Goal: Transaction & Acquisition: Book appointment/travel/reservation

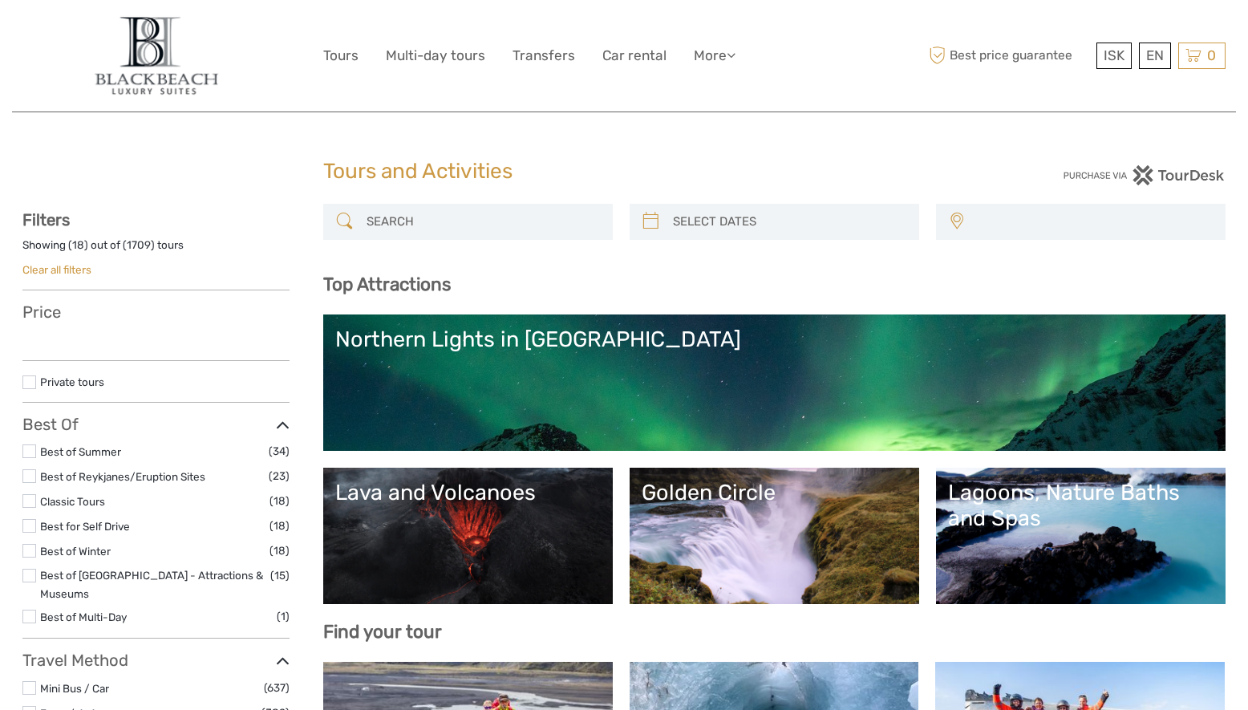
select select
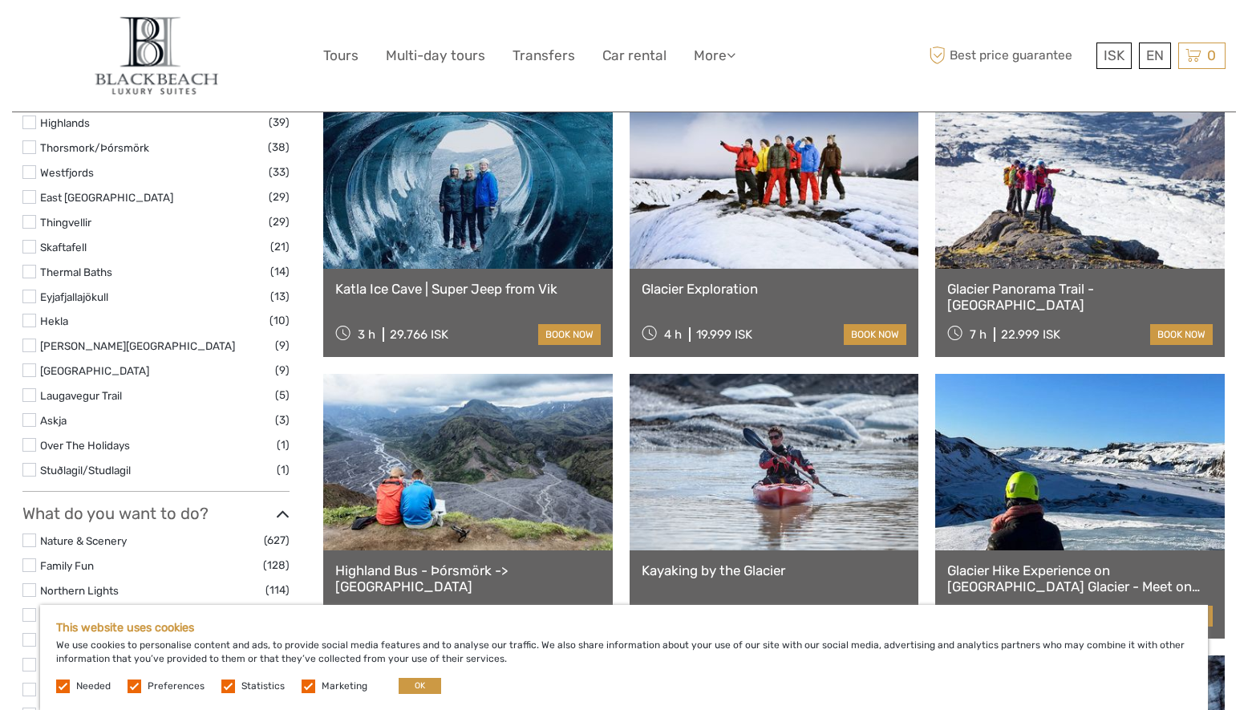
scroll to position [1143, 0]
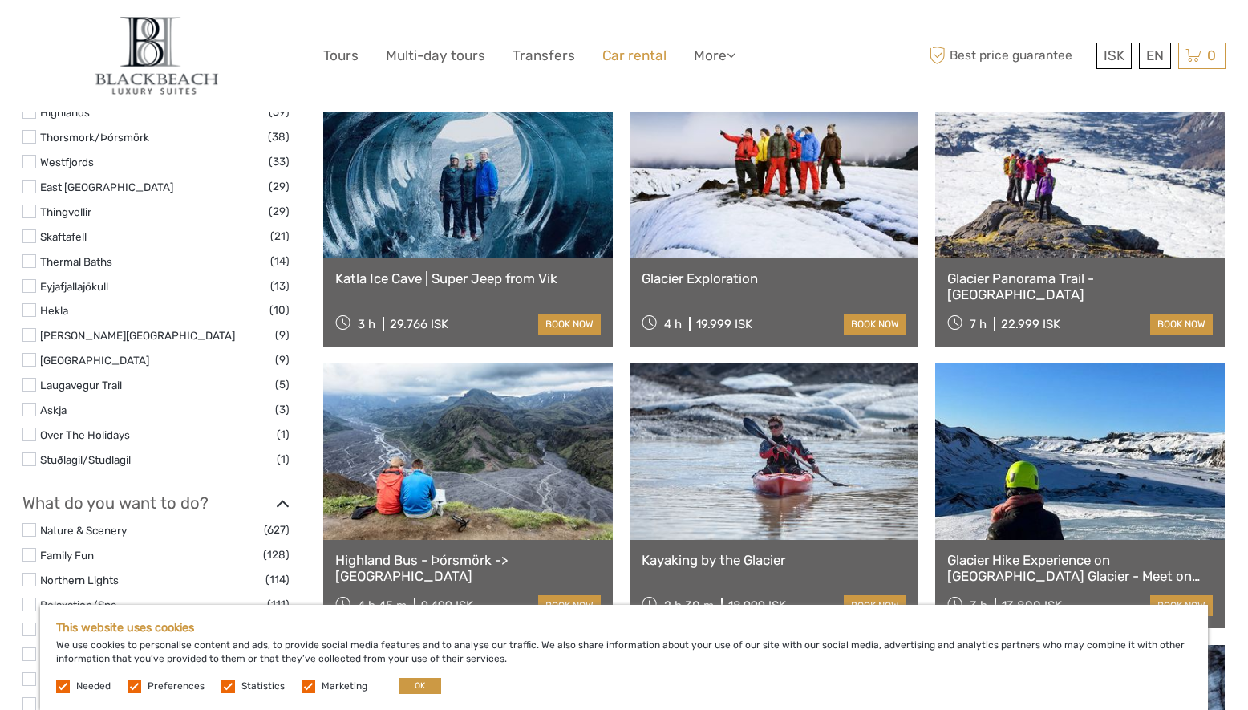
click at [638, 54] on link "Car rental" at bounding box center [634, 55] width 64 height 23
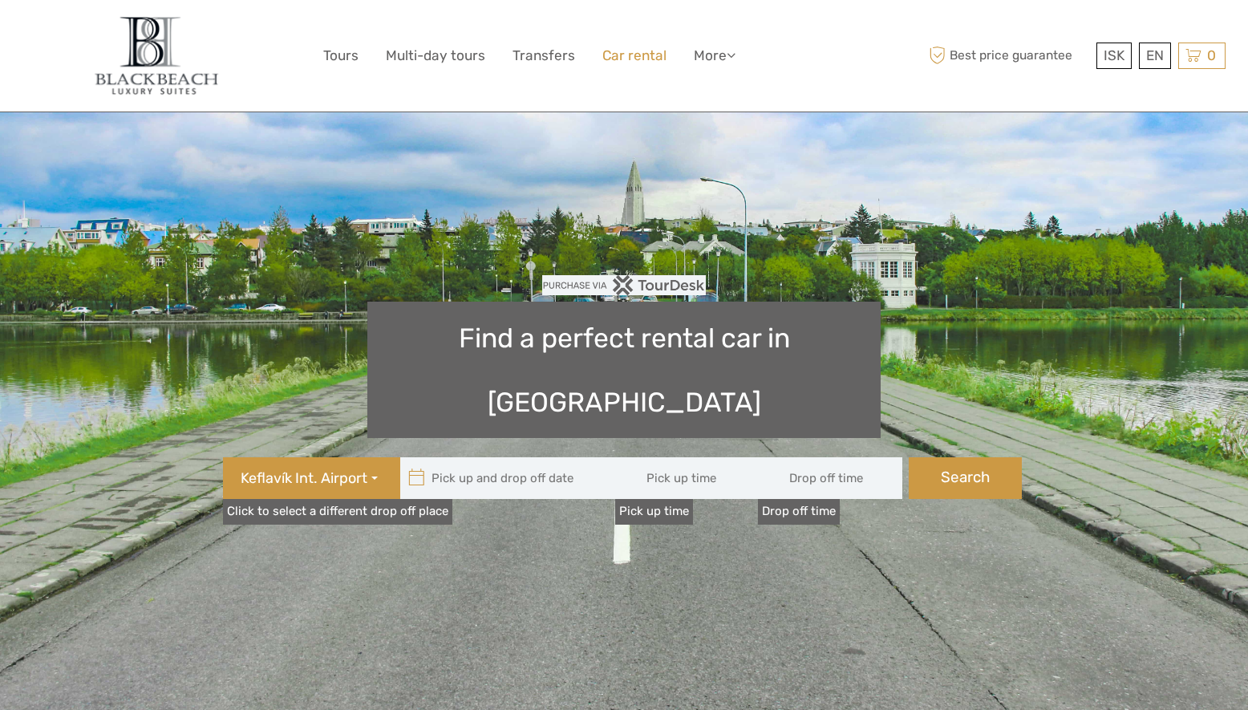
type input "08:00"
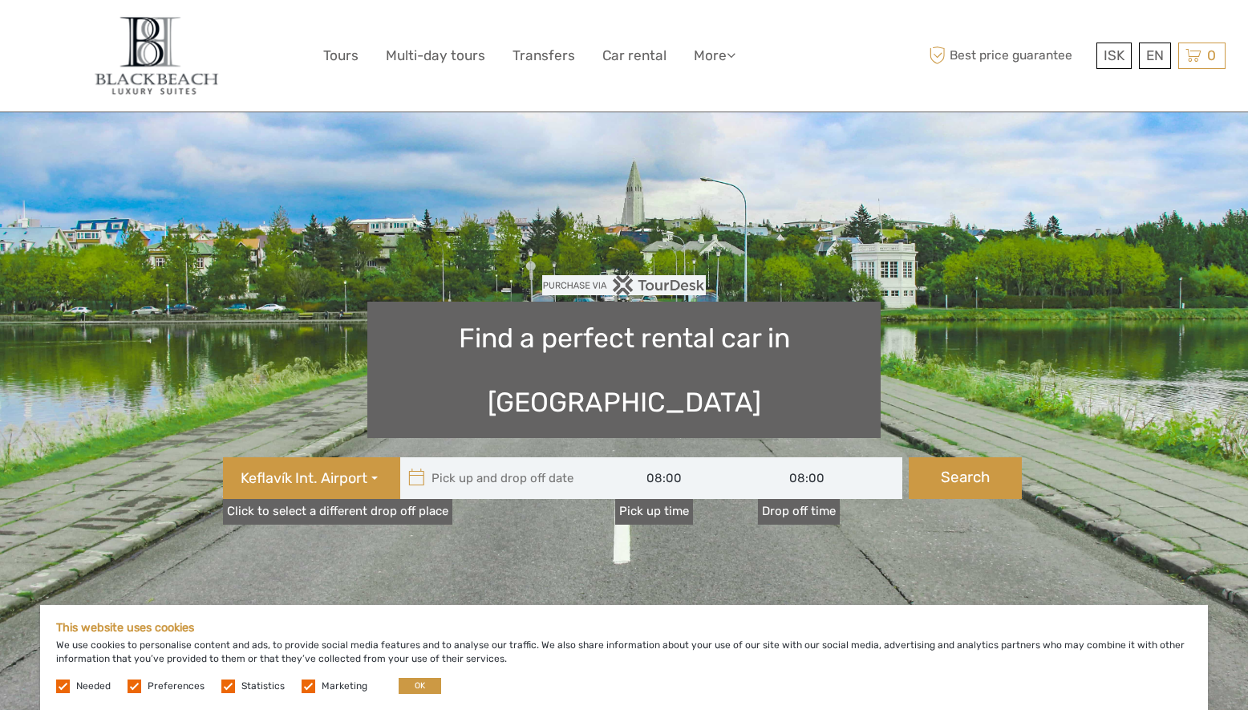
type input "05/10/2025"
type input "06/10/2025"
click at [478, 457] on input "text" at bounding box center [508, 478] width 217 height 42
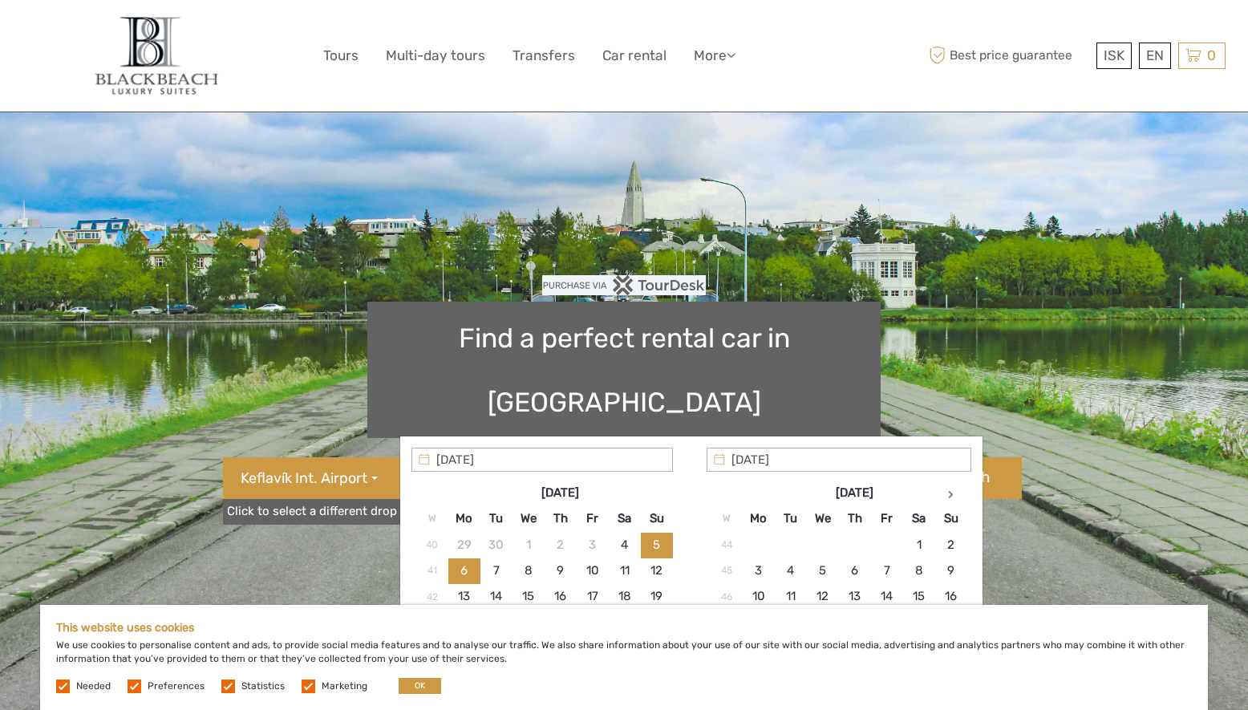
type input "05/10/2025"
type input "05/10/2025 - 06/10/2025"
click at [423, 683] on button "OK" at bounding box center [420, 686] width 43 height 16
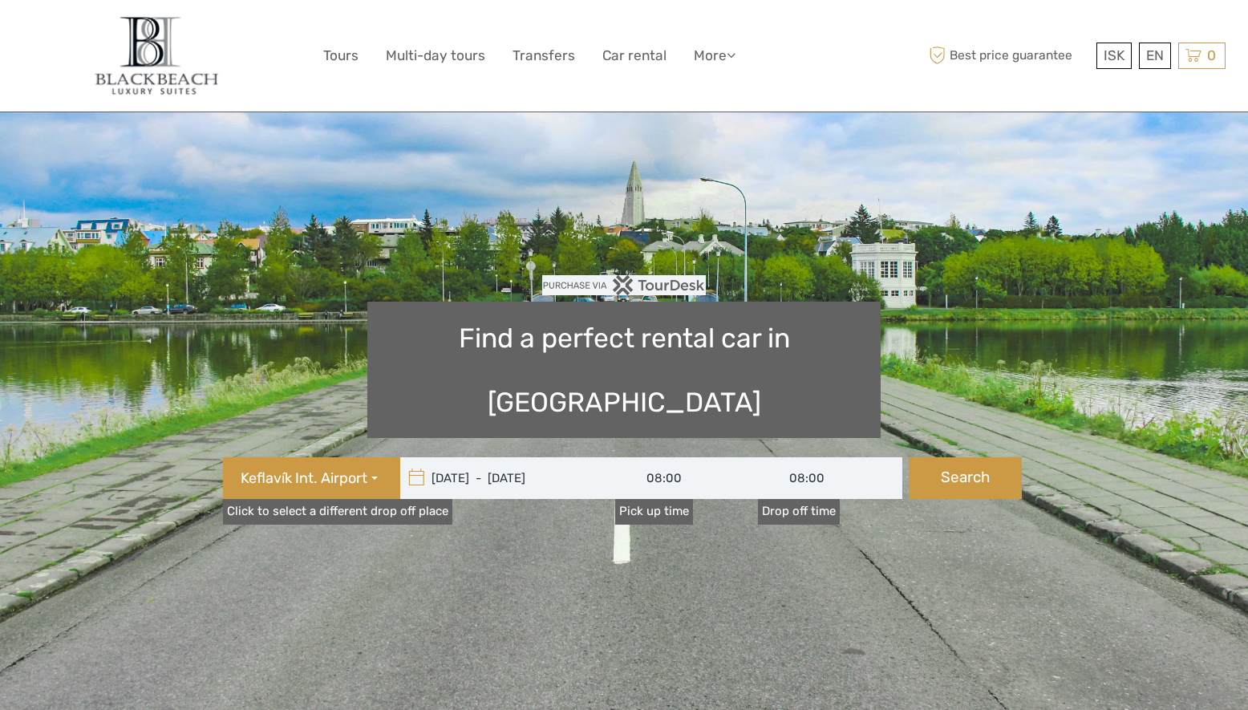
click at [490, 457] on input "05/10/2025 - 06/10/2025" at bounding box center [508, 478] width 217 height 42
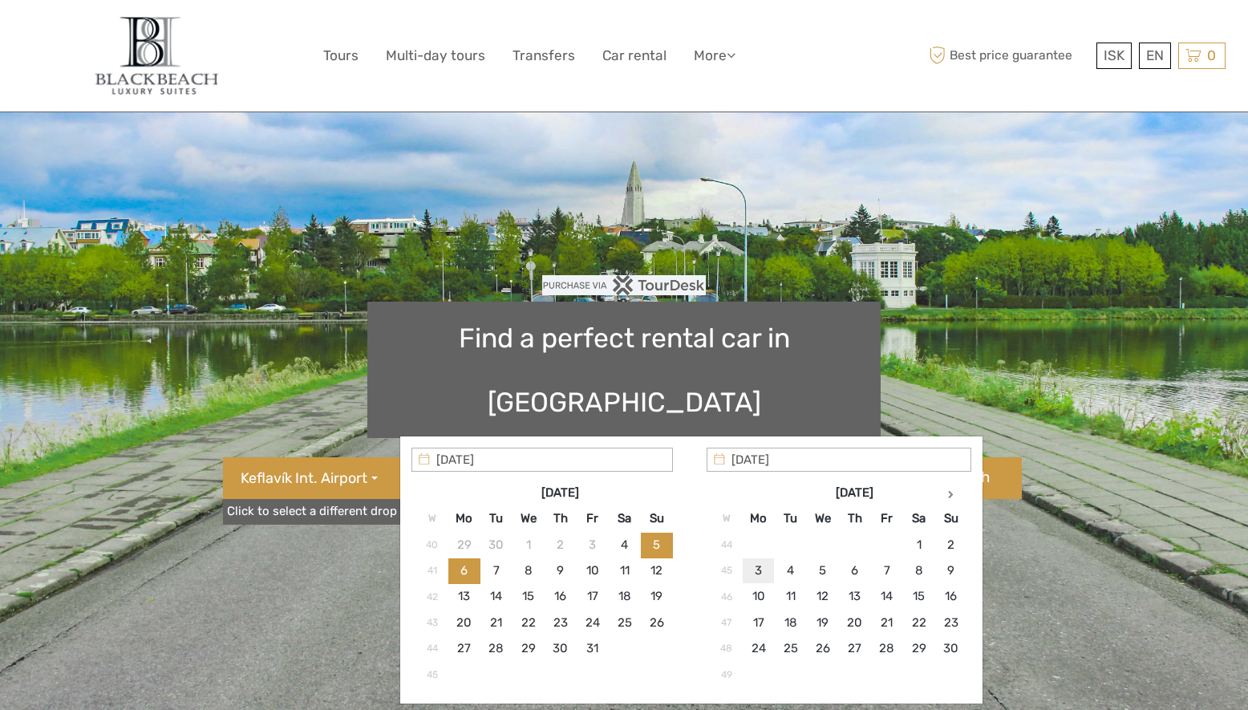
type input "03/11/2025"
type input "05/11/2025"
type input "03/11/2025 - 05/11/2025"
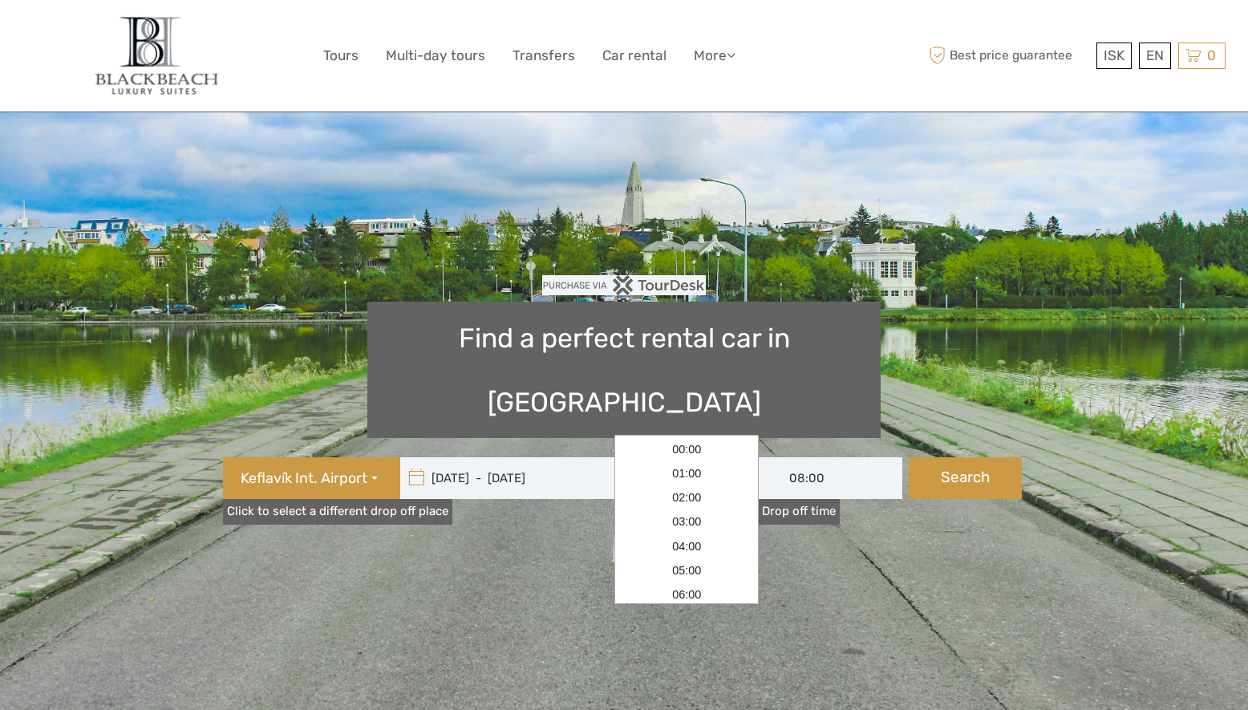
click at [657, 457] on input "08:00" at bounding box center [687, 478] width 144 height 42
drag, startPoint x: 691, startPoint y: 590, endPoint x: 703, endPoint y: 587, distance: 12.3
click at [691, 599] on link "17:00" at bounding box center [687, 611] width 138 height 24
type input "17:00"
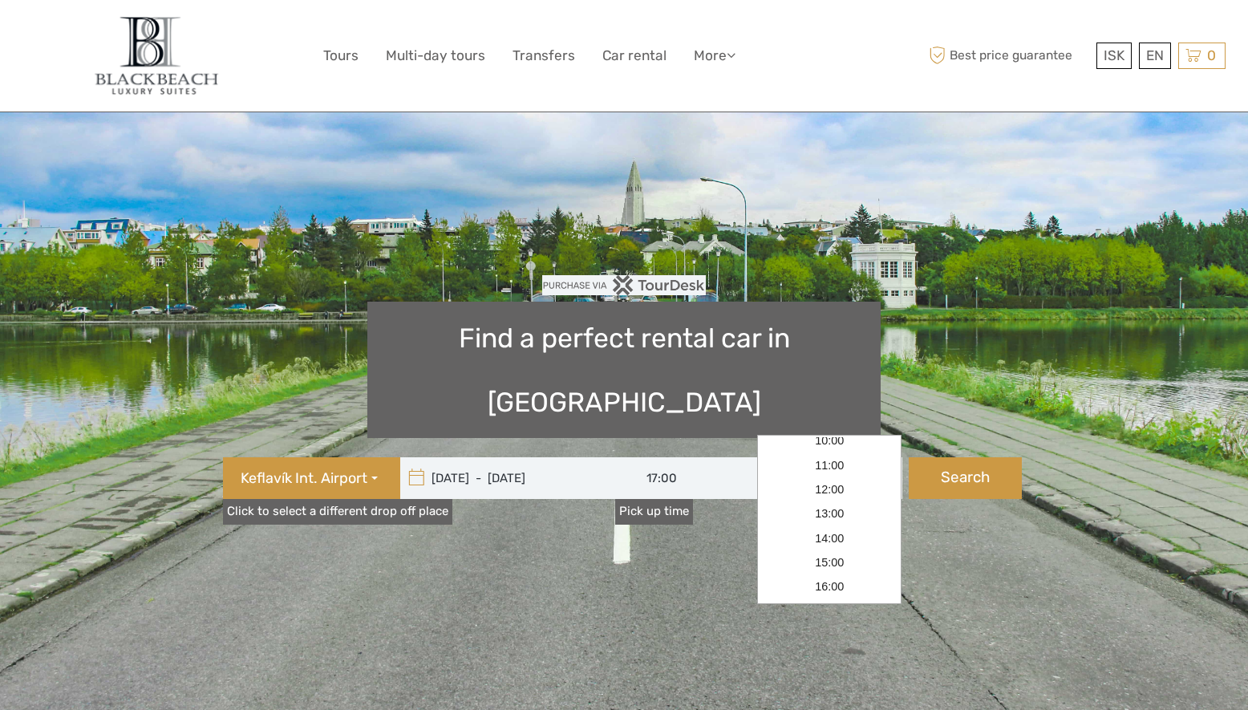
click at [828, 457] on input "08:00" at bounding box center [830, 478] width 144 height 42
click at [836, 558] on link "21:00" at bounding box center [829, 570] width 138 height 24
type input "21:00"
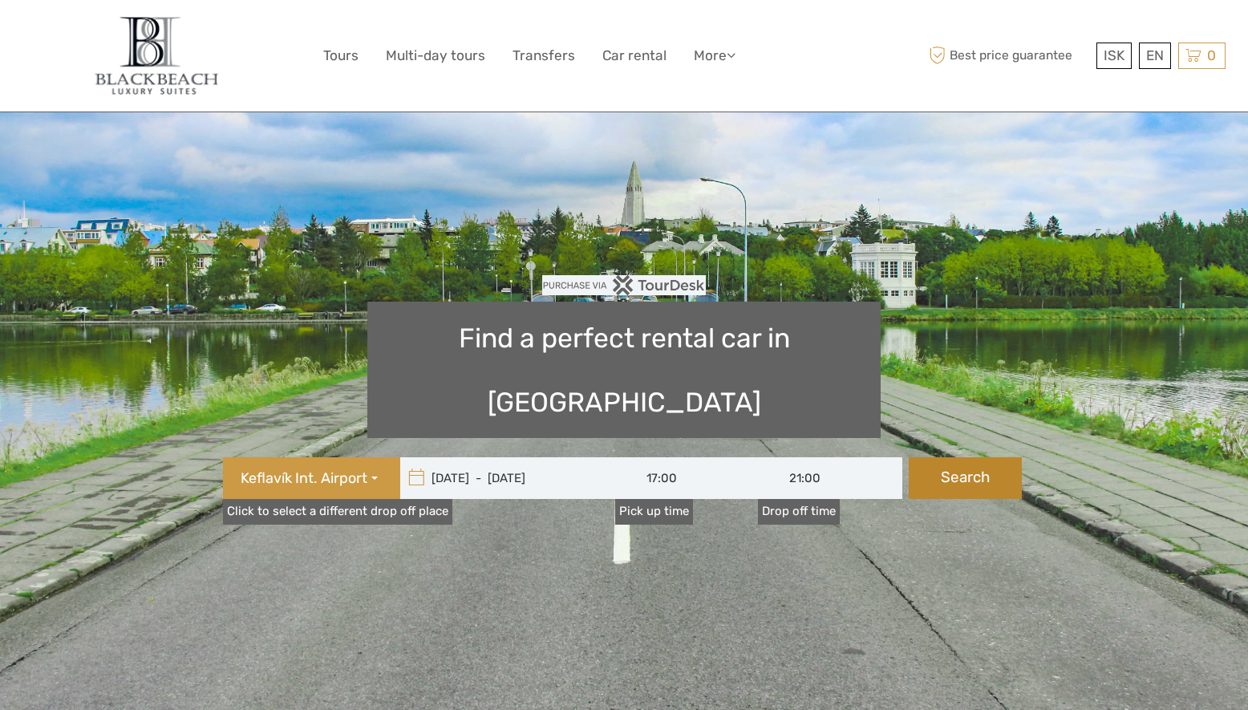
click at [962, 457] on button "Search" at bounding box center [965, 478] width 113 height 42
type input "03/11/2025 - 05/11/2025"
type input "17:00"
type input "21:00"
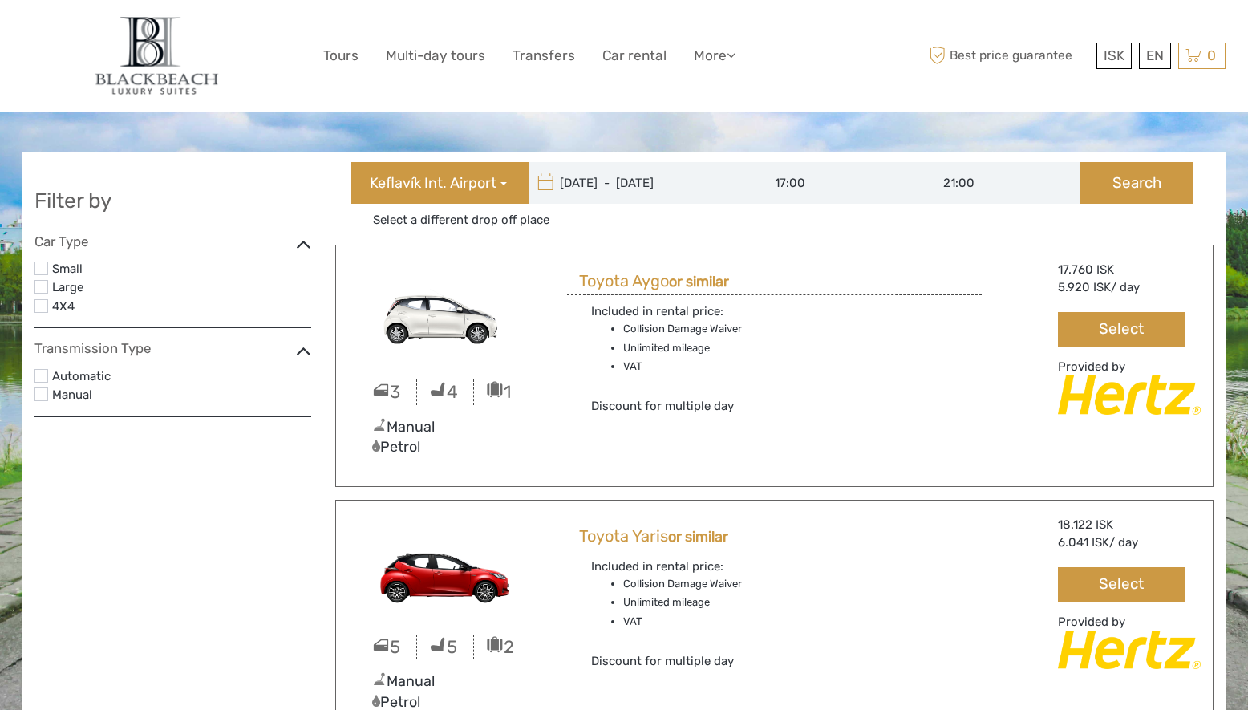
click at [44, 378] on label at bounding box center [41, 376] width 14 height 14
click at [0, 0] on input "checkbox" at bounding box center [0, 0] width 0 height 0
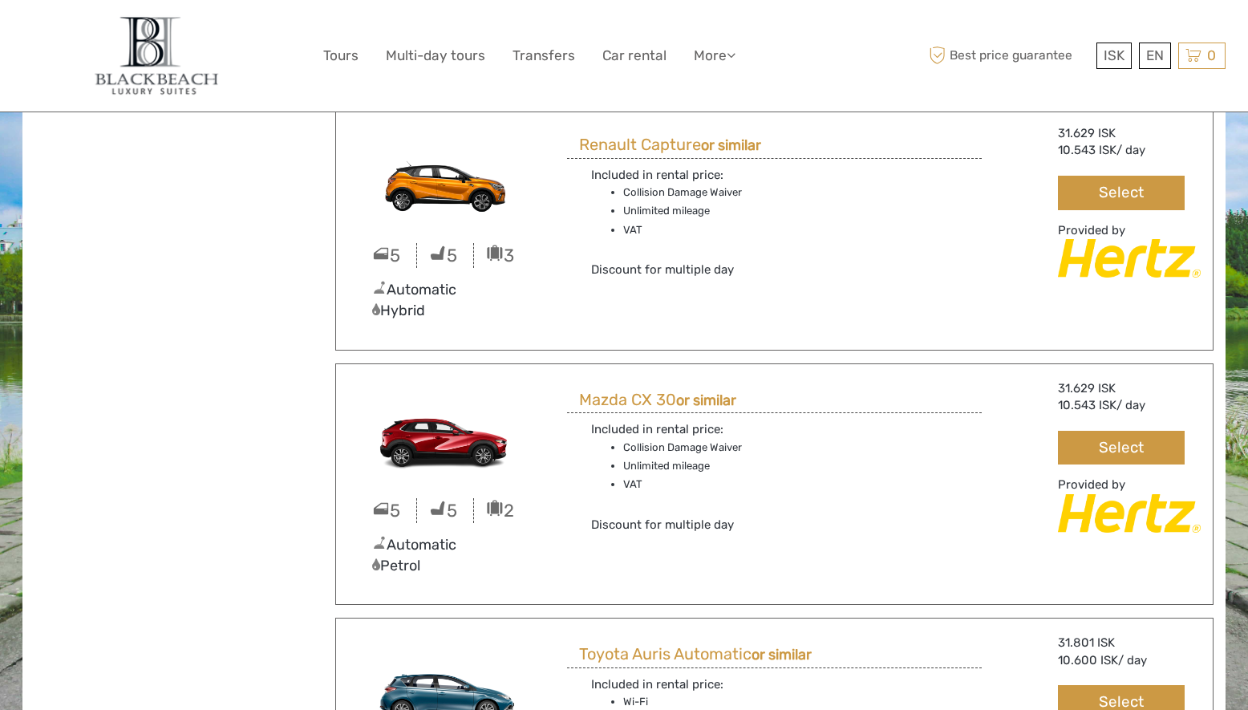
scroll to position [1923, 0]
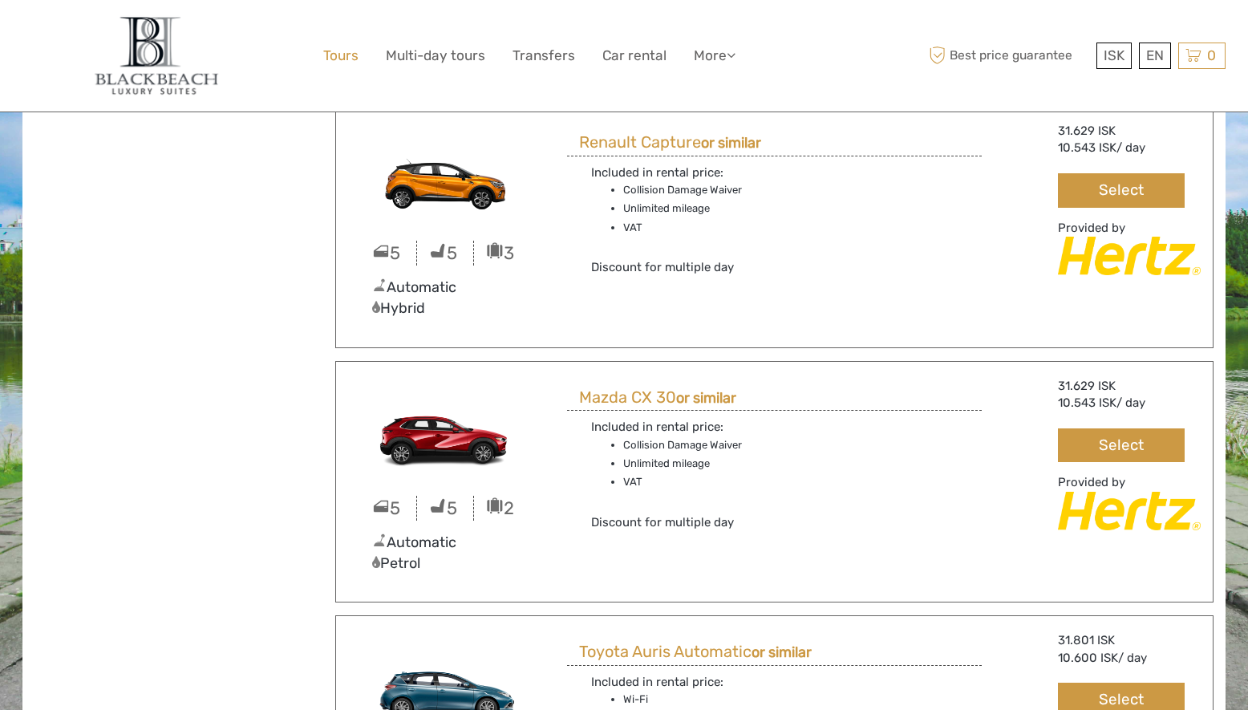
click at [340, 56] on link "Tours" at bounding box center [340, 55] width 35 height 23
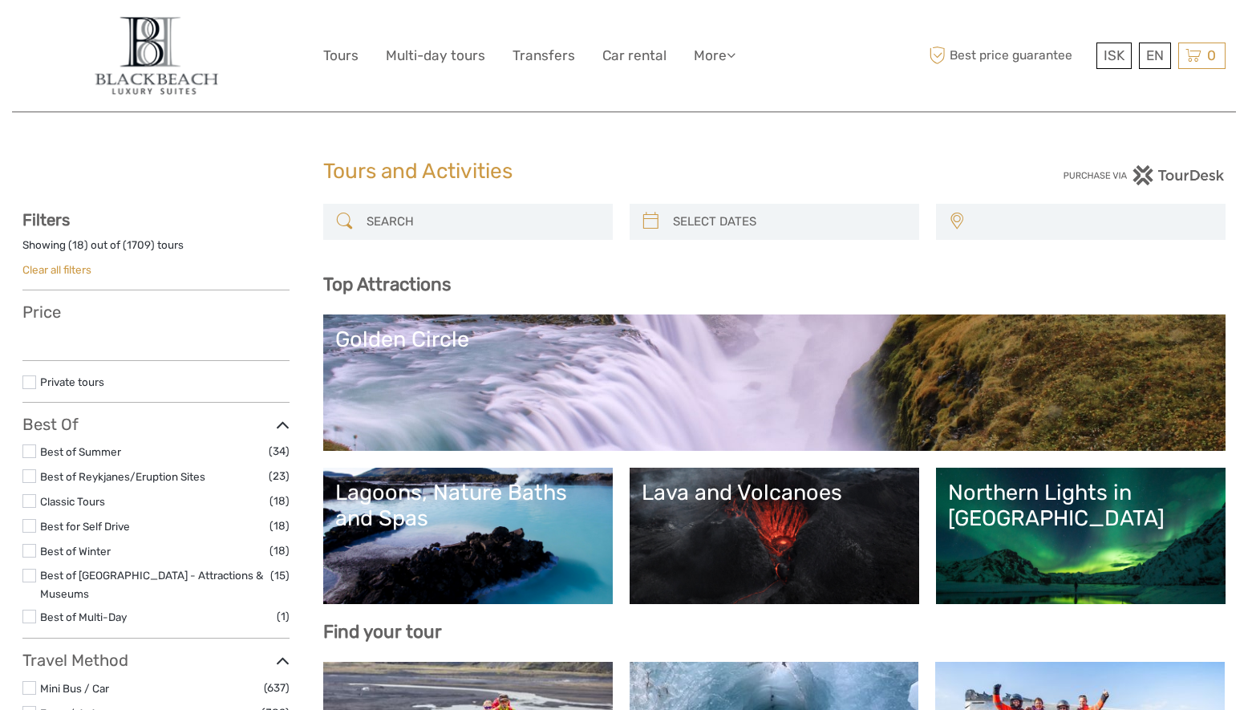
select select
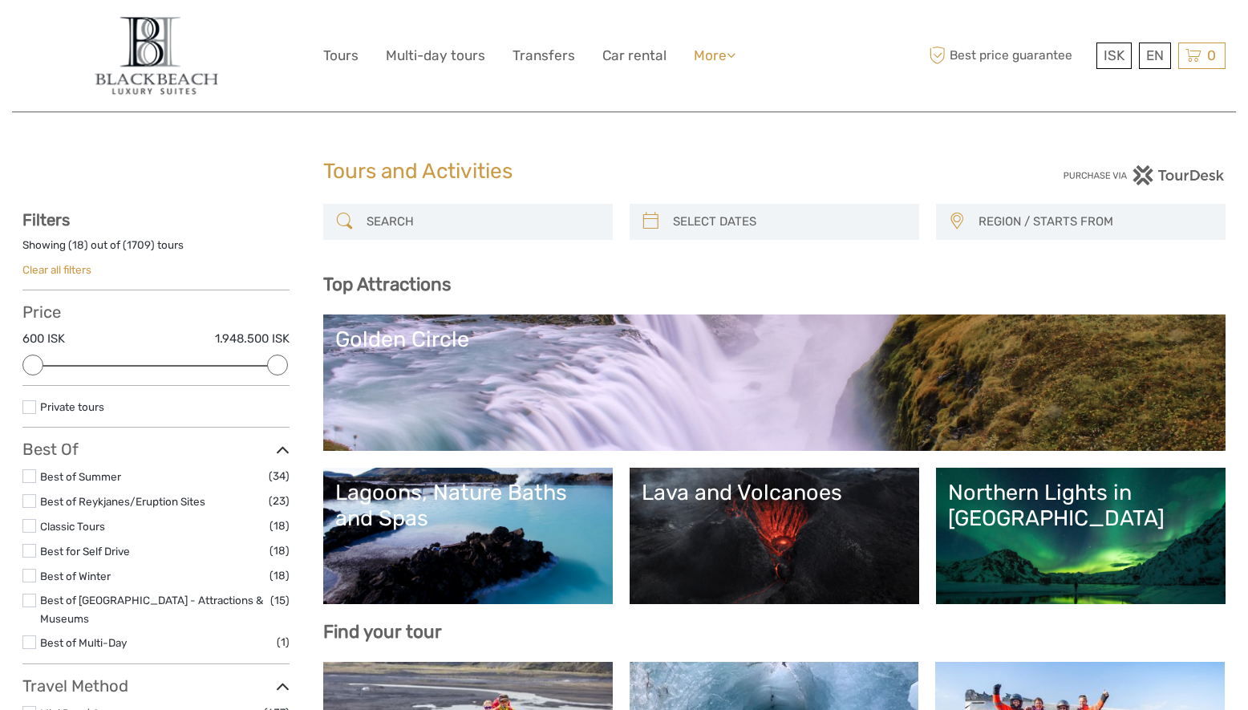
click at [694, 55] on link "More" at bounding box center [715, 55] width 42 height 23
click at [667, 157] on link "Back to HOTEL" at bounding box center [684, 159] width 99 height 31
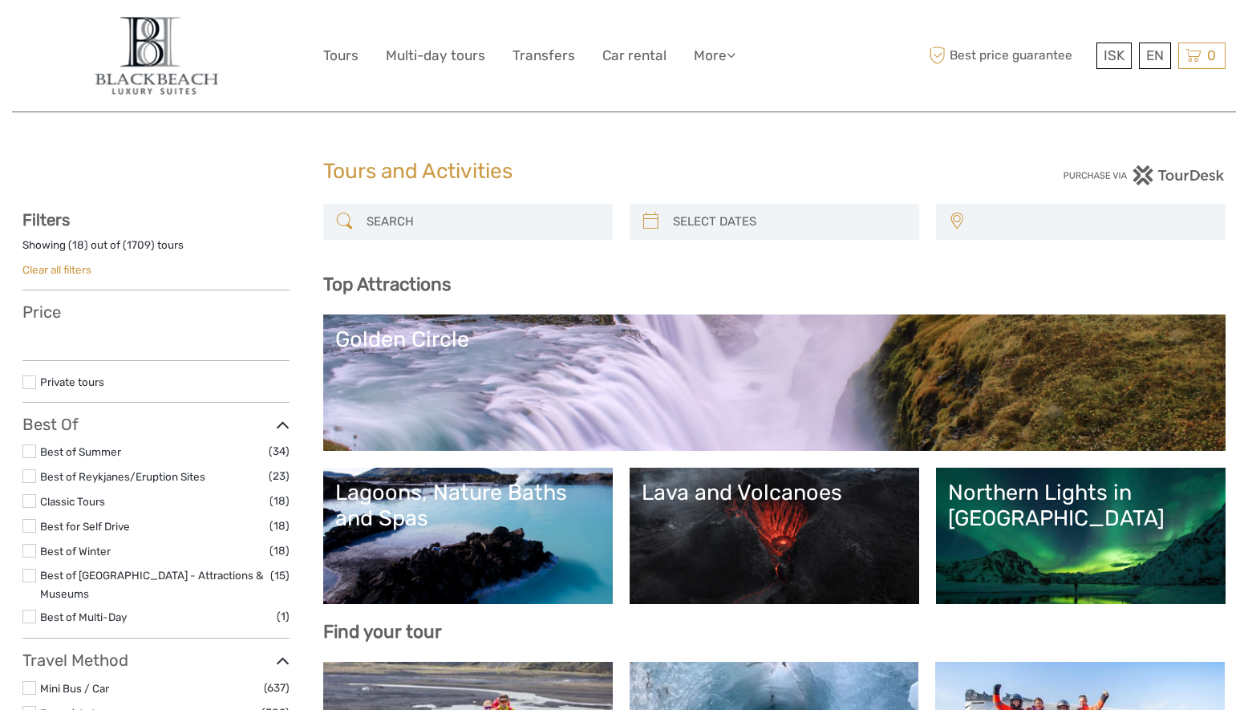
select select
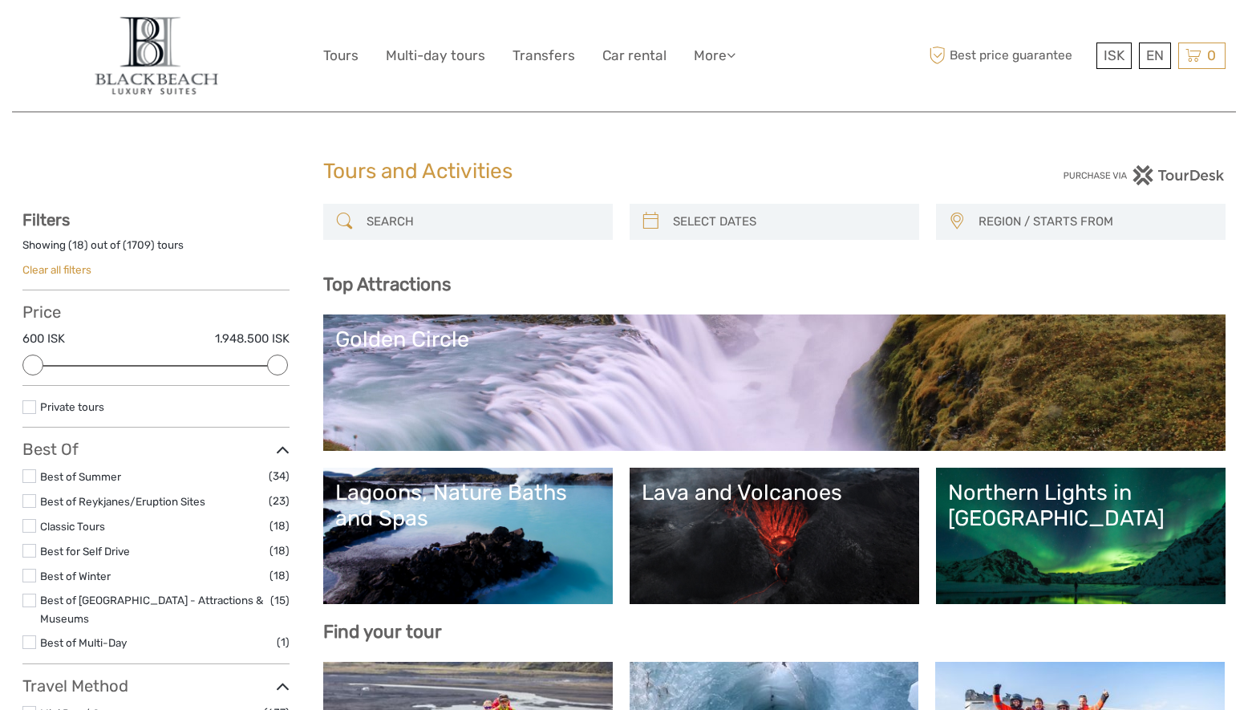
click at [1103, 510] on link "Northern Lights in Iceland" at bounding box center [1080, 536] width 265 height 112
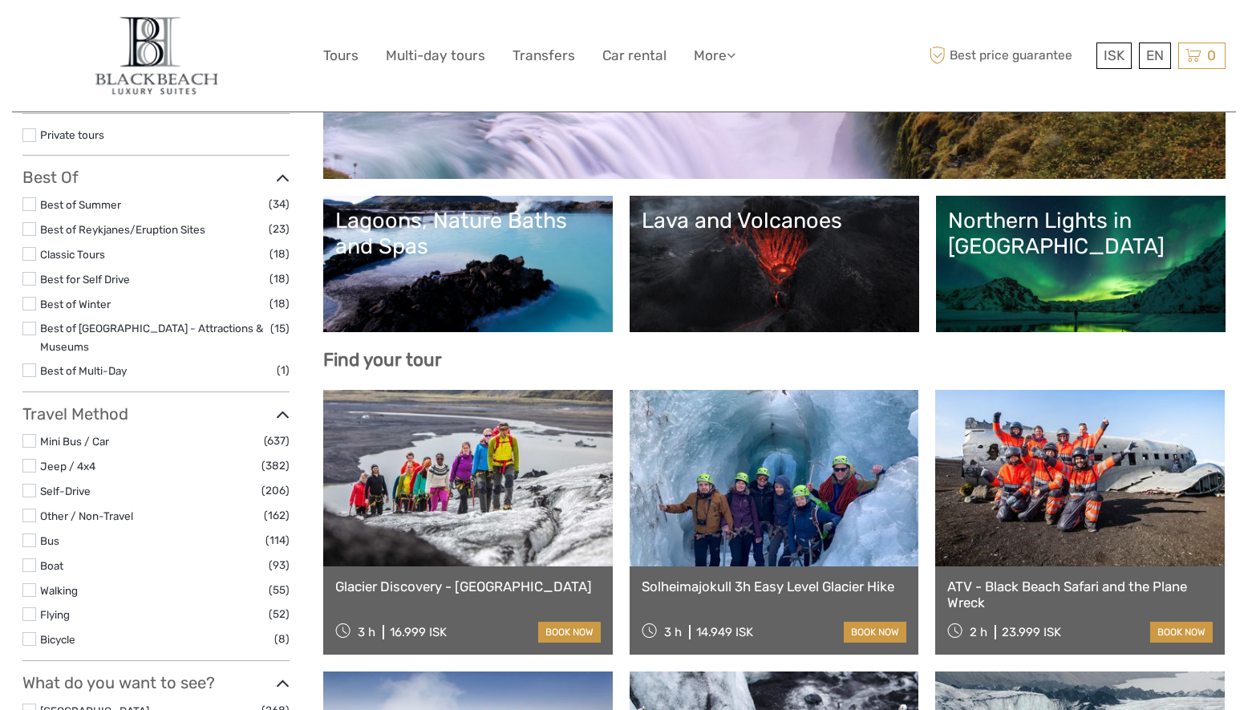
scroll to position [282, 0]
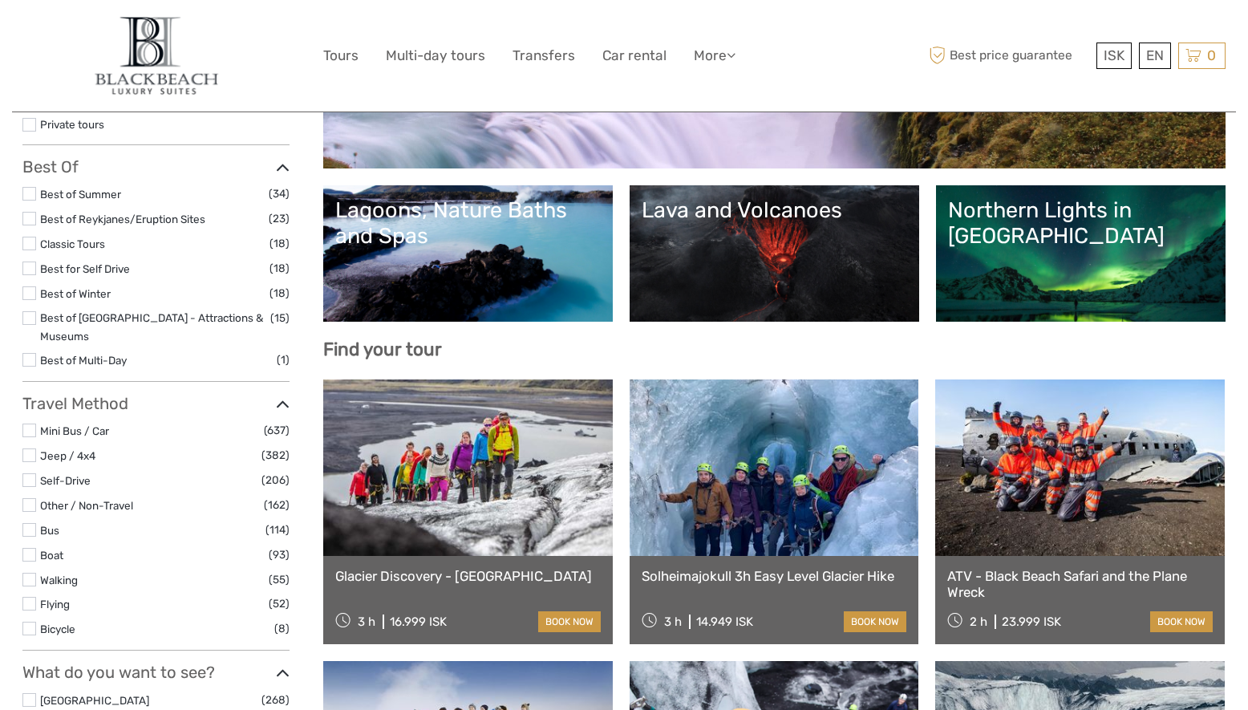
click at [415, 253] on link "Lagoons, Nature Baths and Spas" at bounding box center [467, 253] width 265 height 112
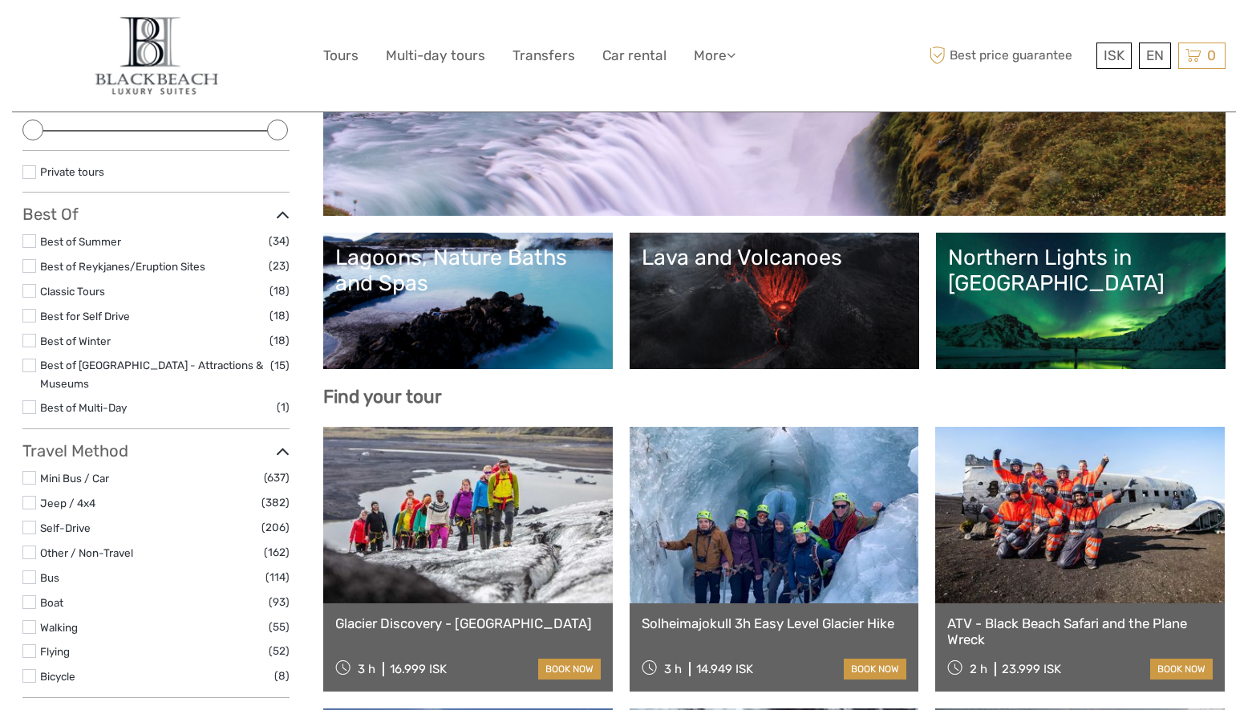
scroll to position [221, 0]
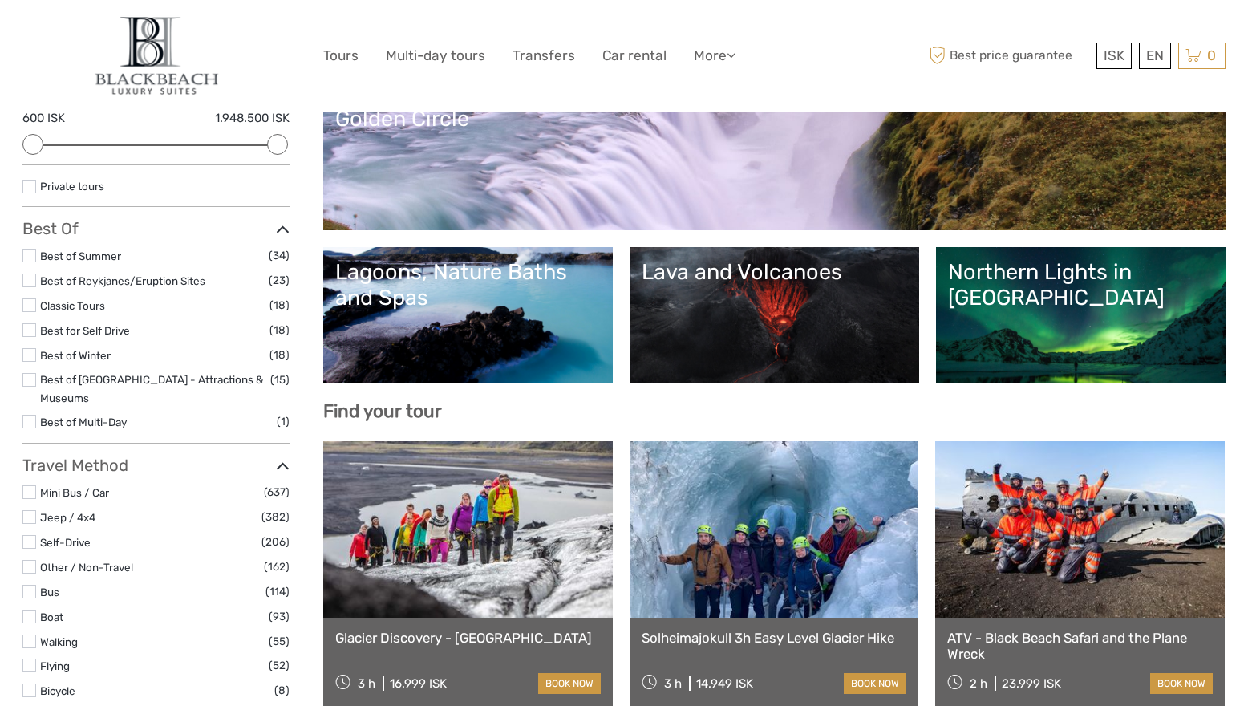
click at [30, 355] on label at bounding box center [29, 355] width 14 height 14
click at [0, 0] on input "checkbox" at bounding box center [0, 0] width 0 height 0
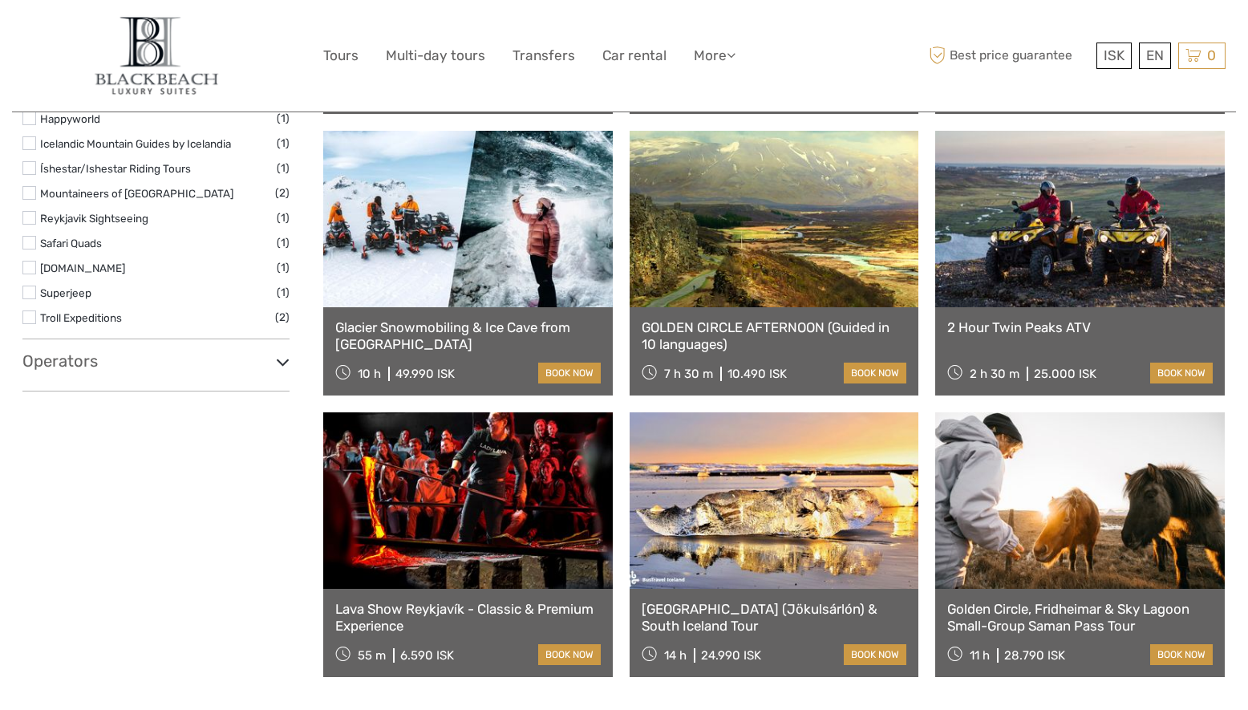
scroll to position [1373, 0]
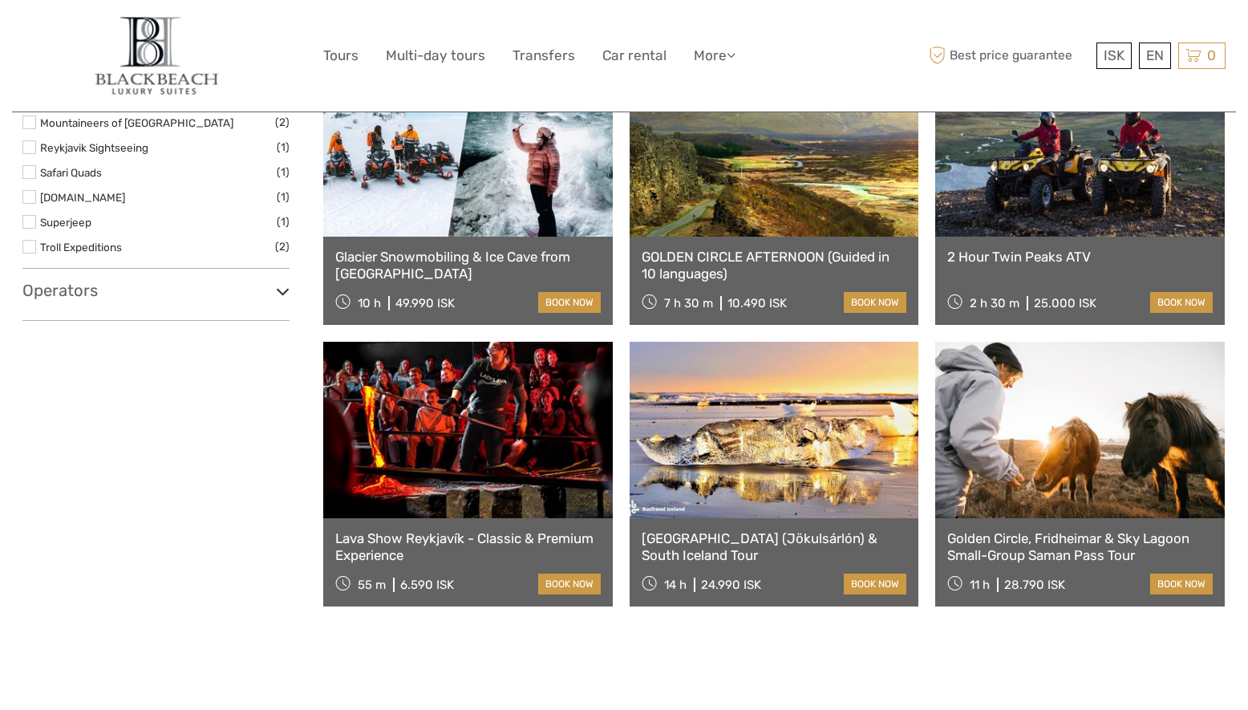
click at [682, 486] on link at bounding box center [775, 430] width 290 height 176
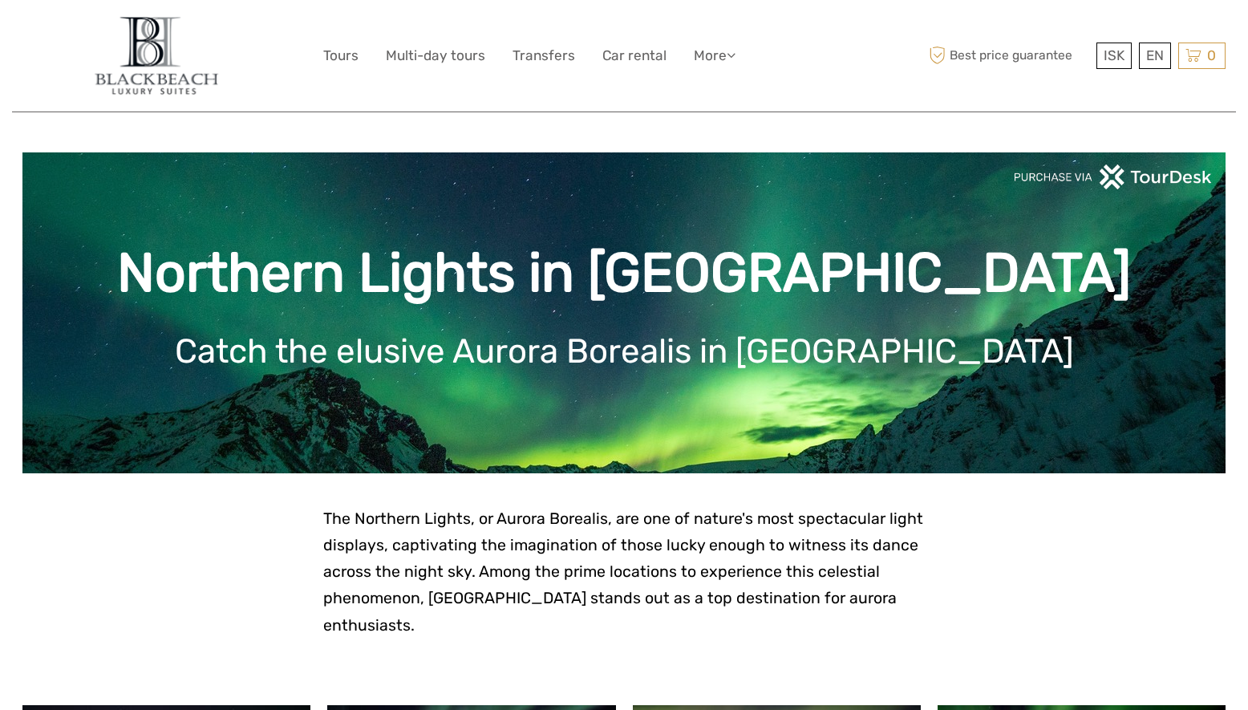
drag, startPoint x: 1058, startPoint y: 536, endPoint x: 1060, endPoint y: 523, distance: 12.9
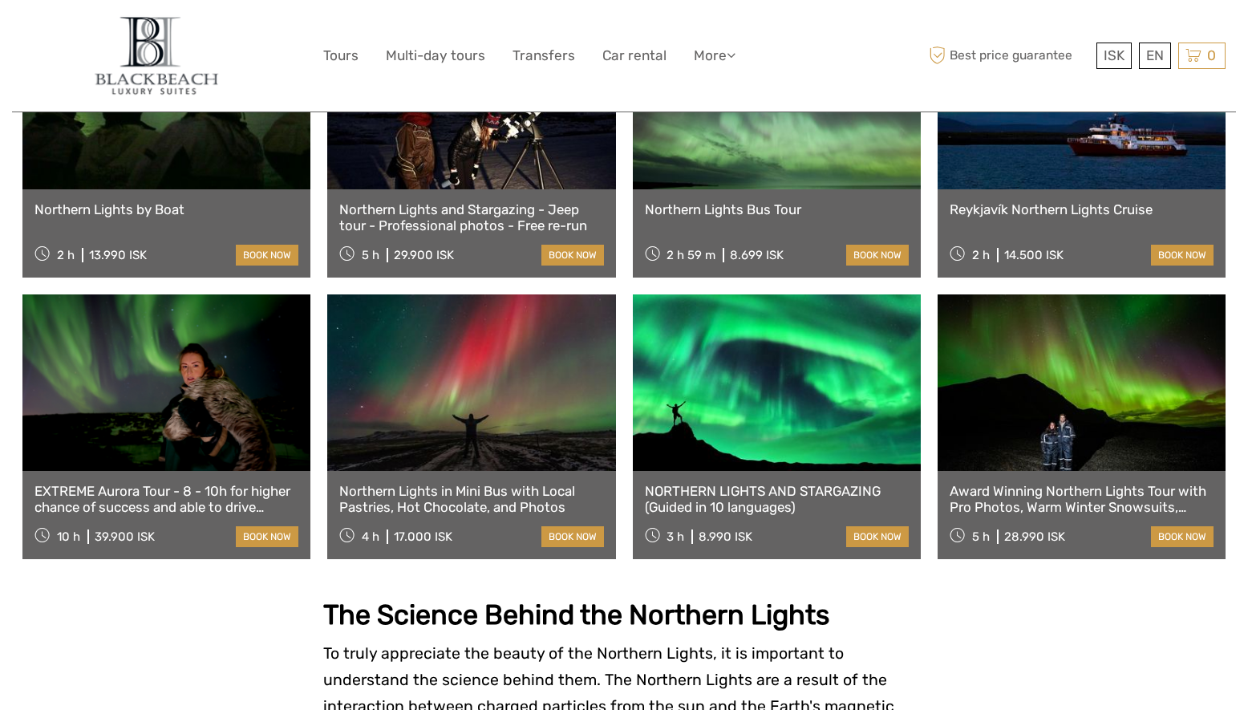
scroll to position [991, 0]
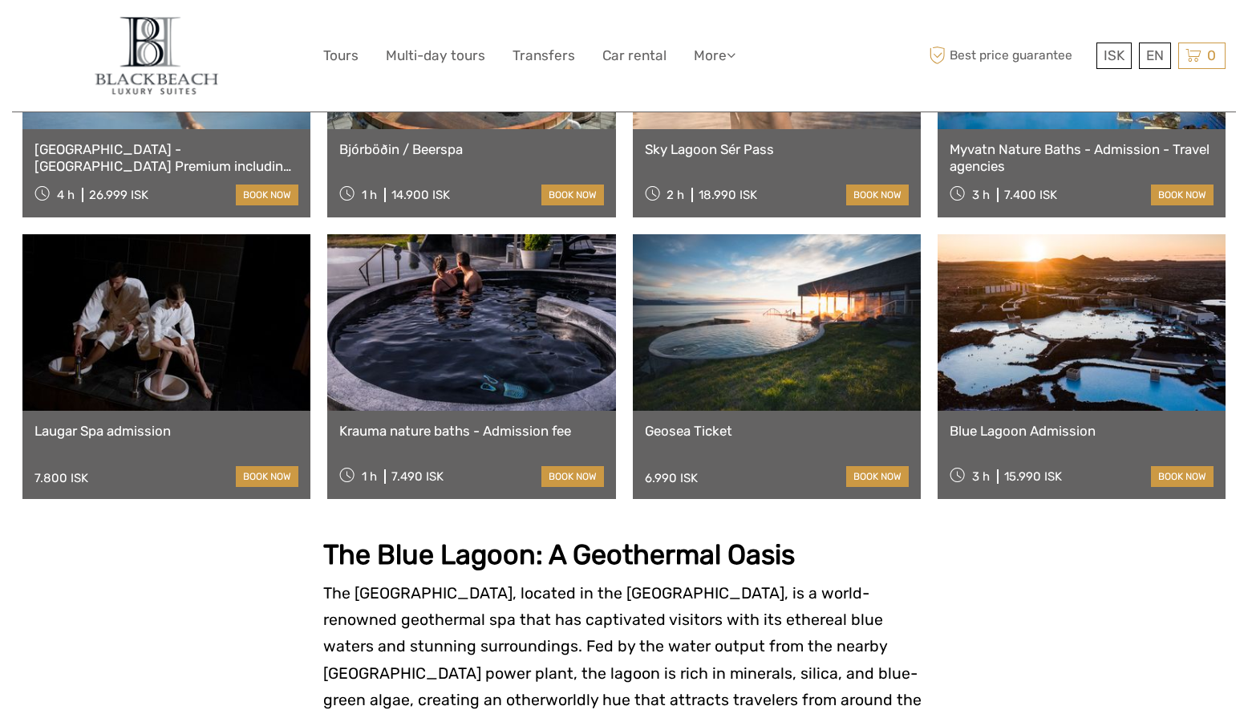
scroll to position [1447, 0]
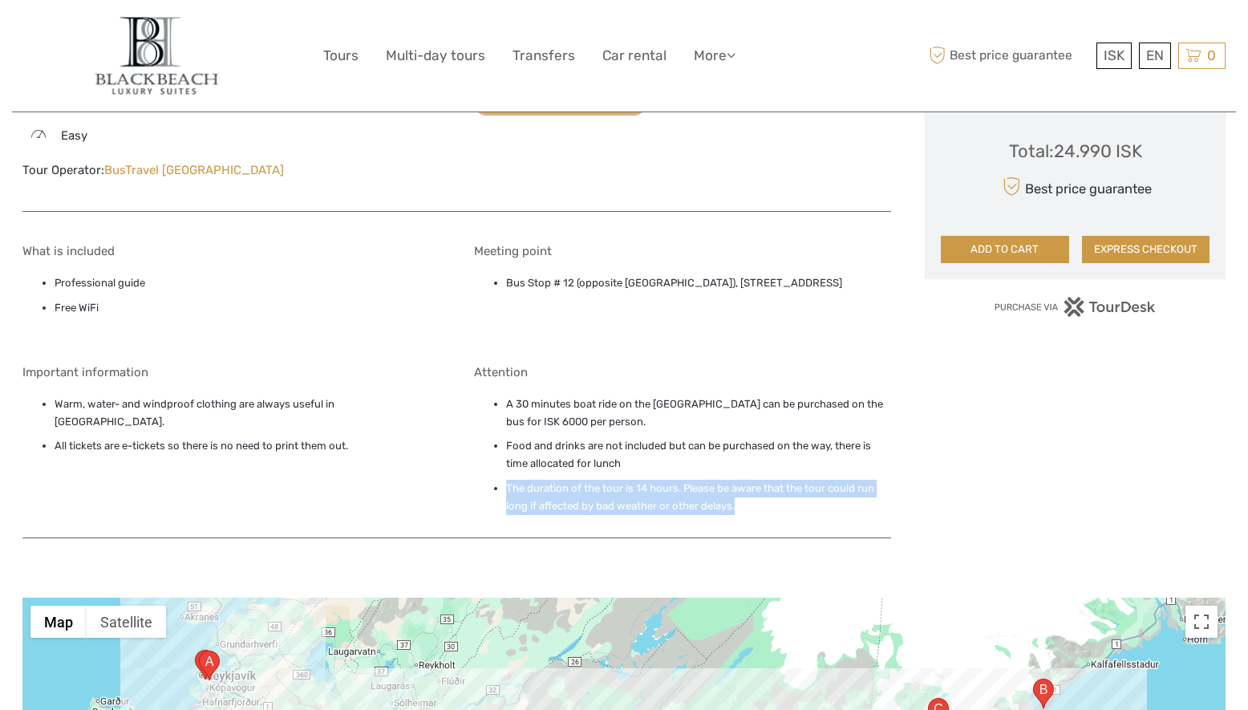
click at [679, 490] on div "Region / Starts from: Capital Region Travel method: Bus 14 hours Verified Opera…" at bounding box center [623, 43] width 1203 height 1922
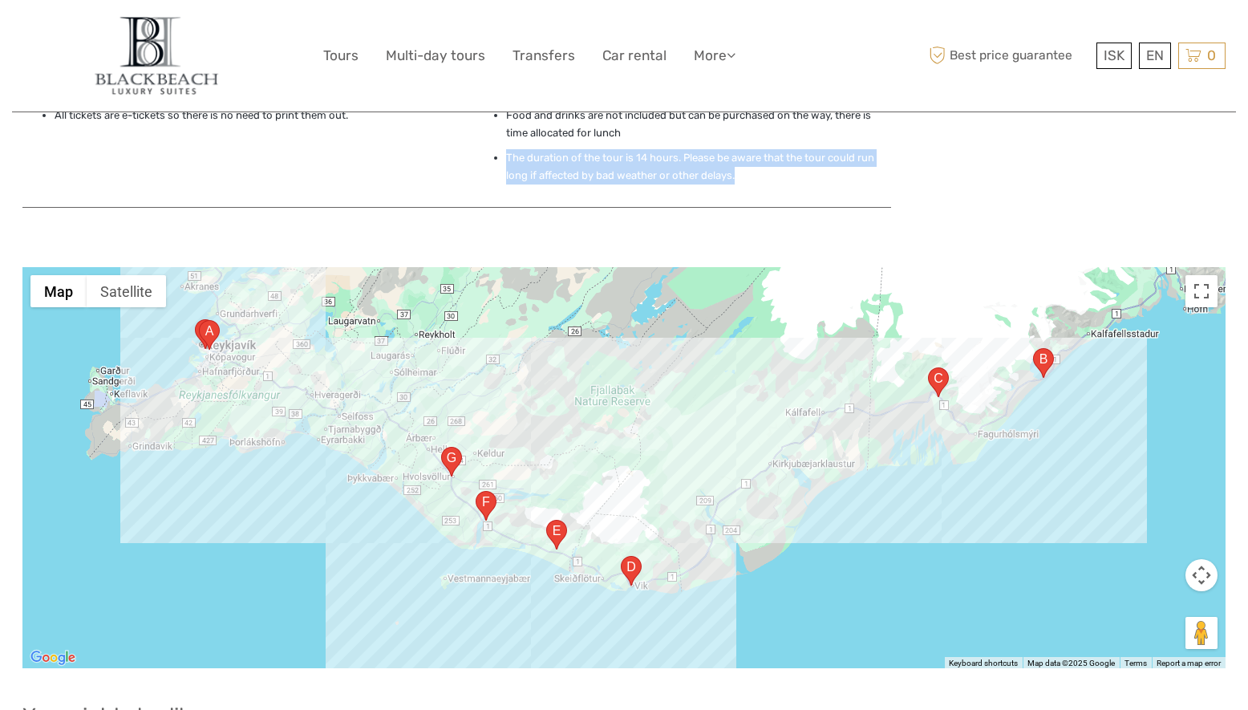
scroll to position [1395, 0]
